Goal: Task Accomplishment & Management: Manage account settings

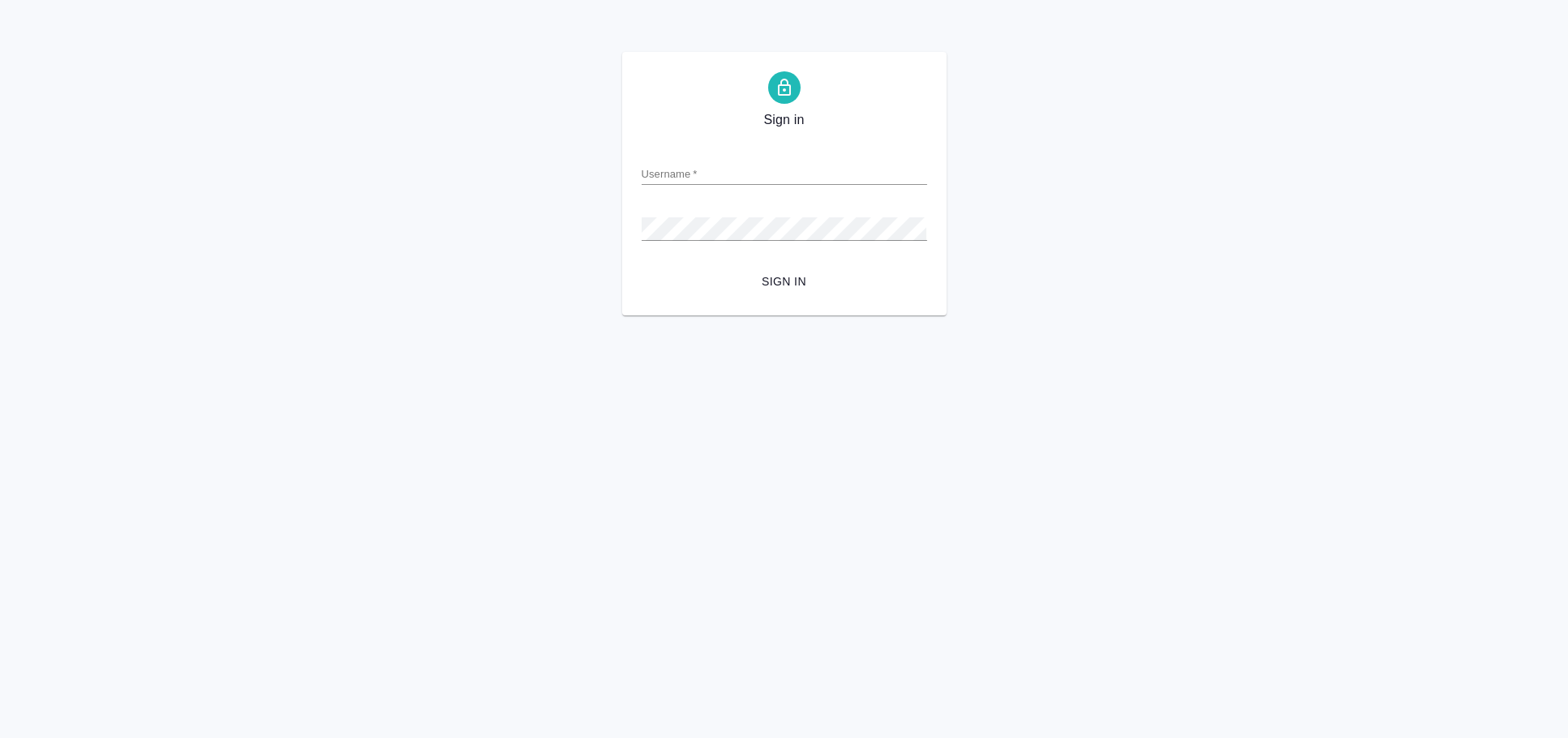
type input "e.arkhipova@awatera.com"
click at [734, 316] on html "Sign in Username   * [PERSON_NAME][EMAIL_ADDRESS][DOMAIN_NAME] Password   * url…" at bounding box center [784, 158] width 1568 height 316
click at [772, 288] on span "Sign in" at bounding box center [784, 282] width 260 height 21
click at [793, 281] on span "Sign in" at bounding box center [784, 282] width 260 height 21
click at [532, 218] on div "Sign in Username   * [PERSON_NAME][EMAIL_ADDRESS][DOMAIN_NAME] Password   * url…" at bounding box center [784, 184] width 1568 height 264
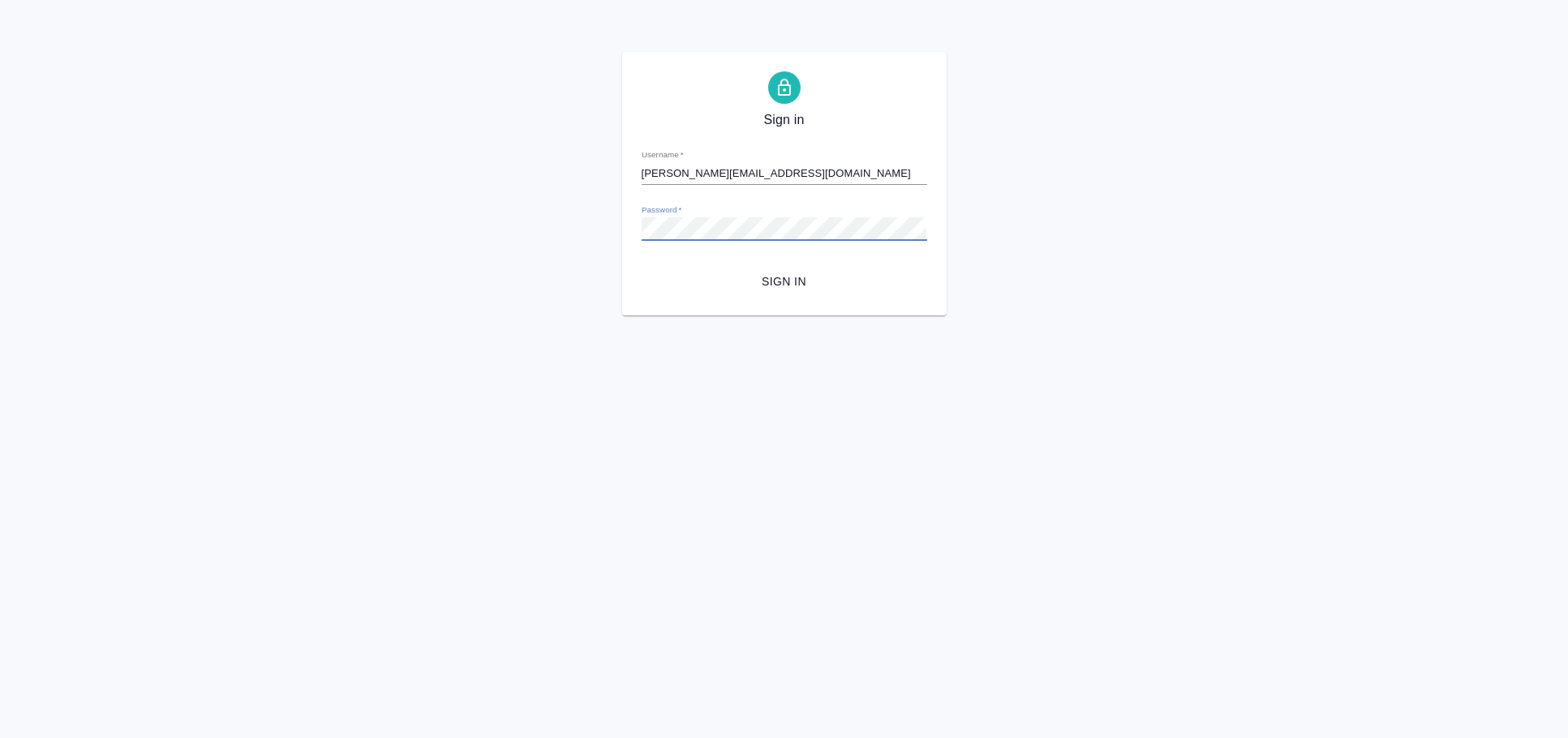
click at [642, 267] on button "Sign in" at bounding box center [784, 281] width 286 height 30
